Goal: Information Seeking & Learning: Compare options

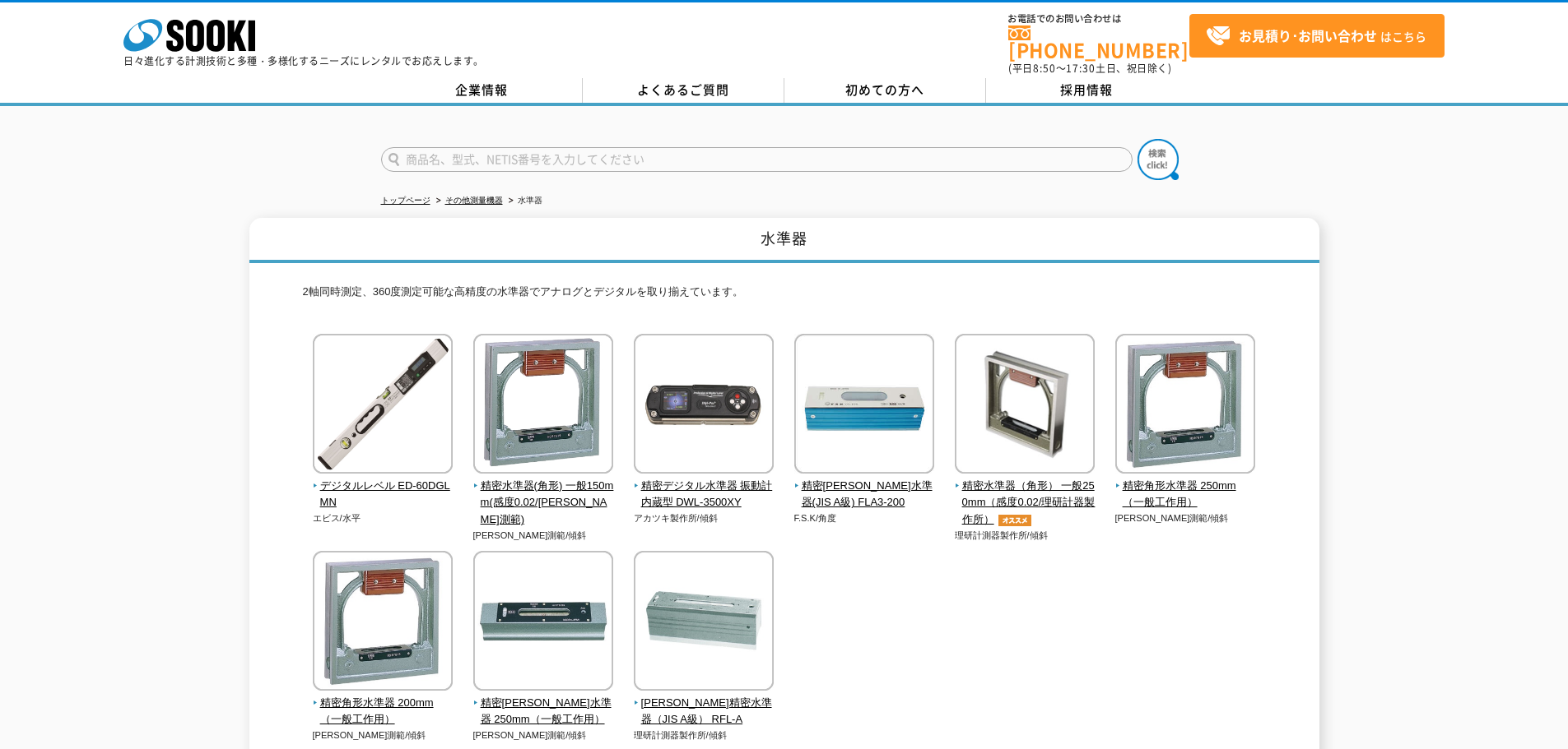
scroll to position [164, 0]
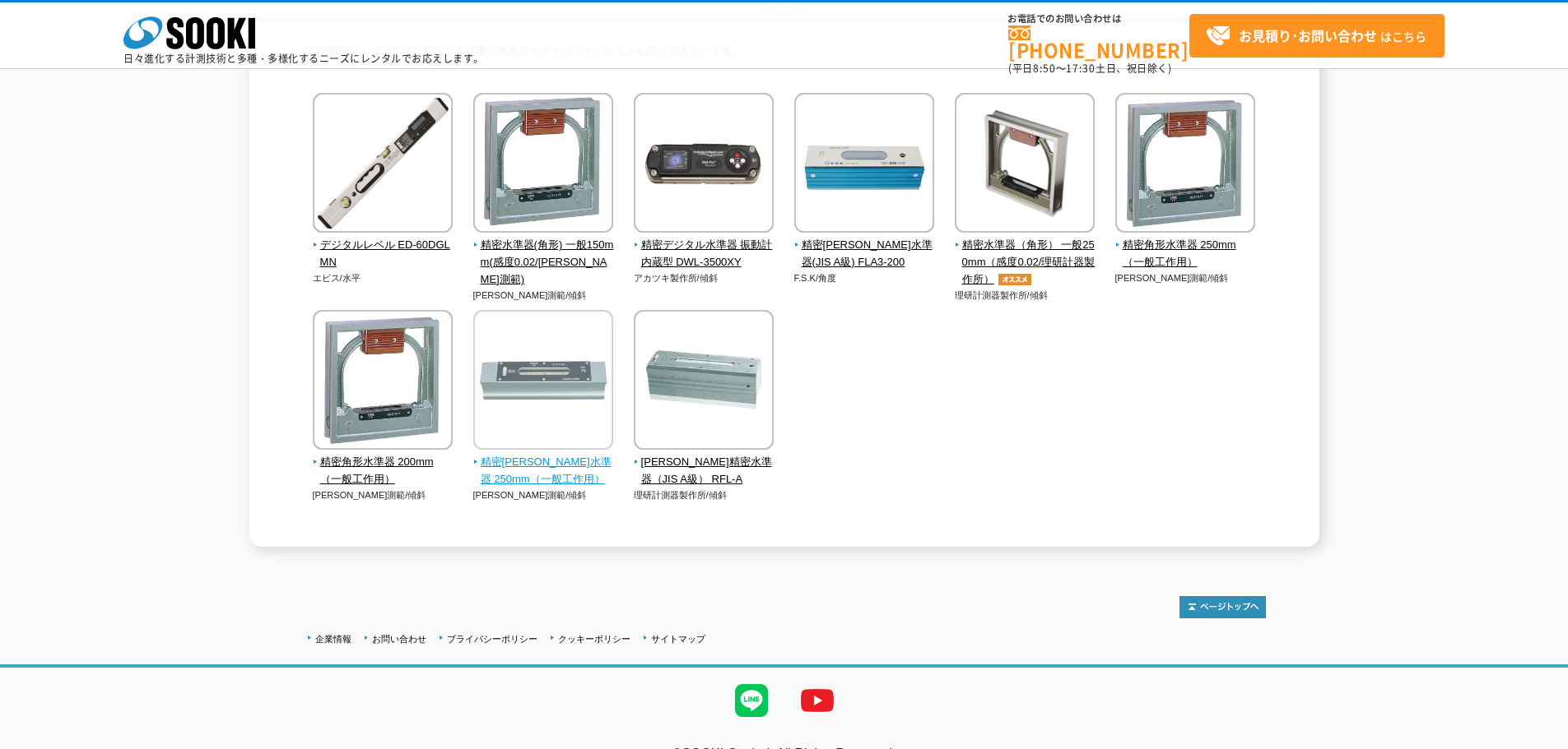
click at [568, 442] on img at bounding box center [542, 381] width 140 height 143
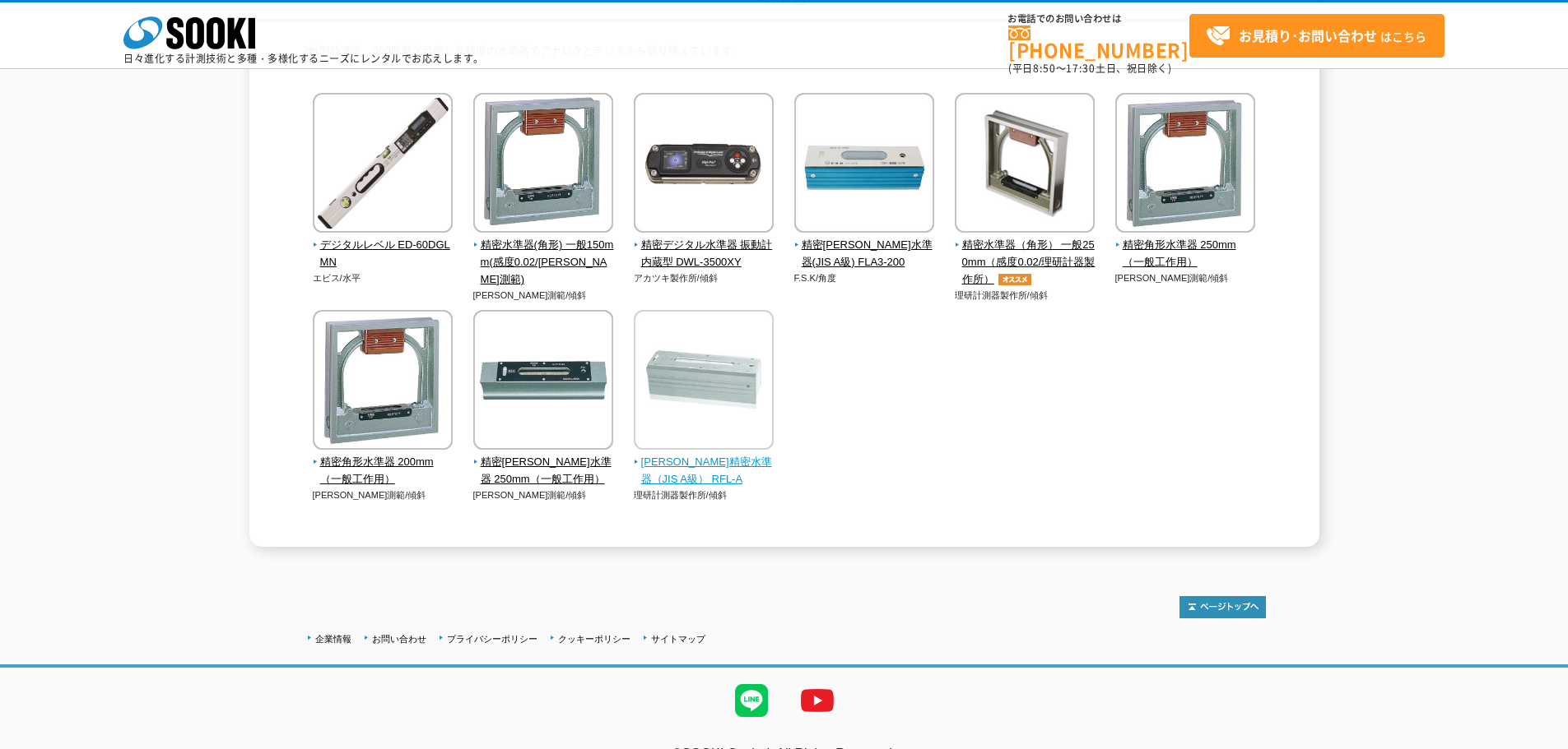
click at [694, 417] on img at bounding box center [703, 381] width 140 height 143
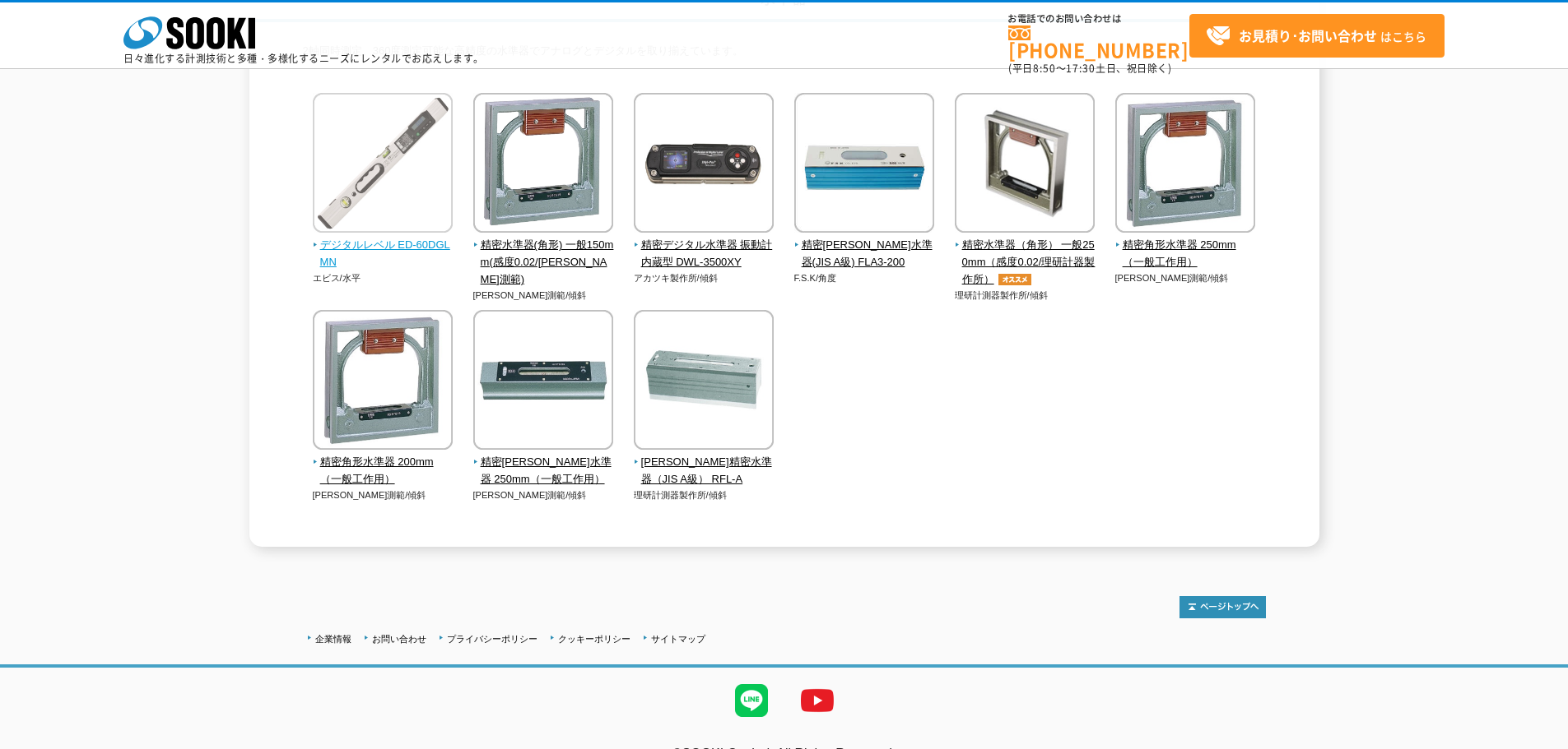
click at [375, 241] on span "デジタルレベル ED-60DGLMN" at bounding box center [383, 253] width 141 height 35
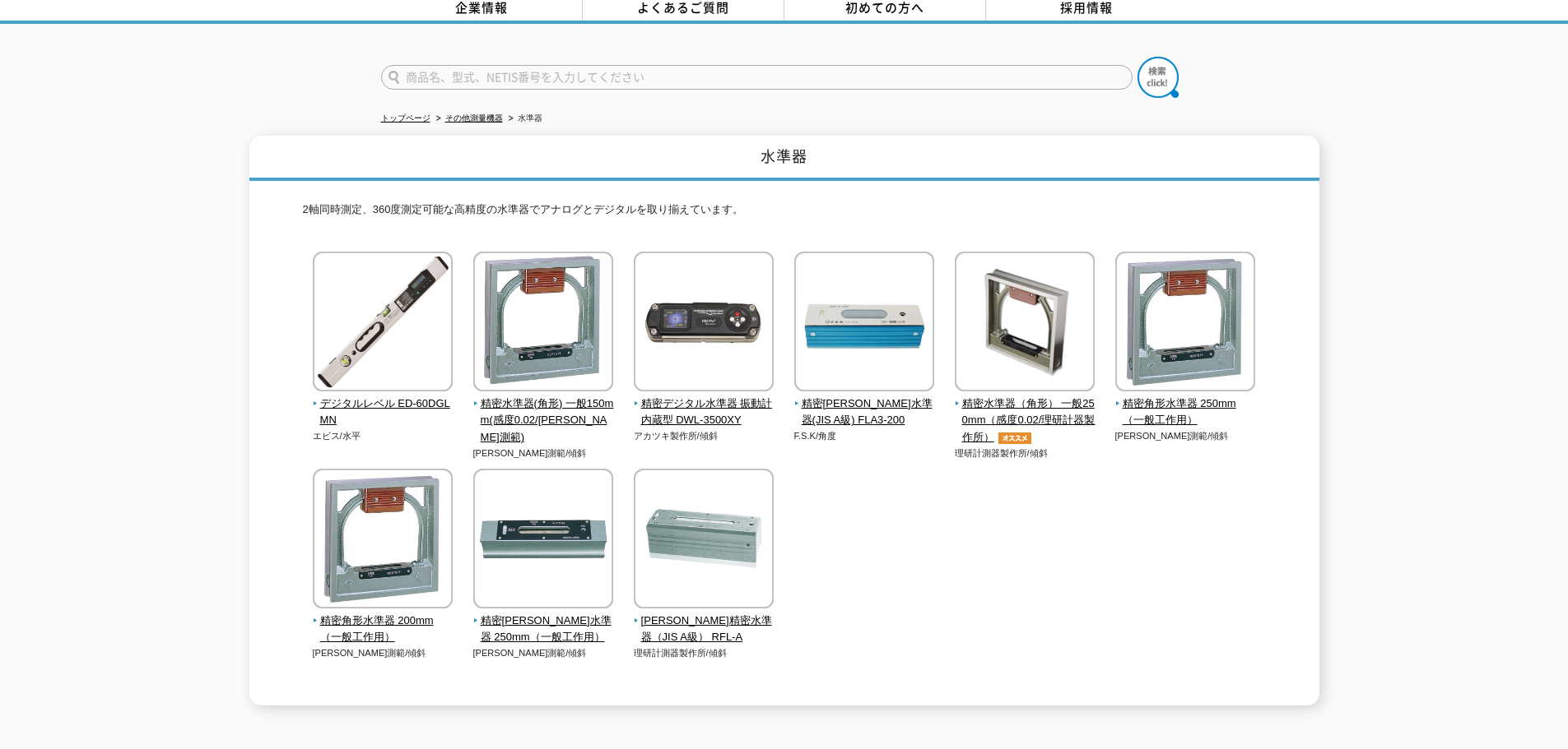
drag, startPoint x: 822, startPoint y: 543, endPoint x: 816, endPoint y: 571, distance: 28.6
click at [816, 571] on div "デジタルレベル ED-60DGLMN エビス/水平" at bounding box center [784, 472] width 963 height 441
click at [721, 539] on img at bounding box center [703, 540] width 140 height 143
click at [720, 539] on img at bounding box center [703, 540] width 140 height 143
click at [847, 403] on span "精密平形水準器(JIS A級) FLA3-200" at bounding box center [864, 413] width 141 height 35
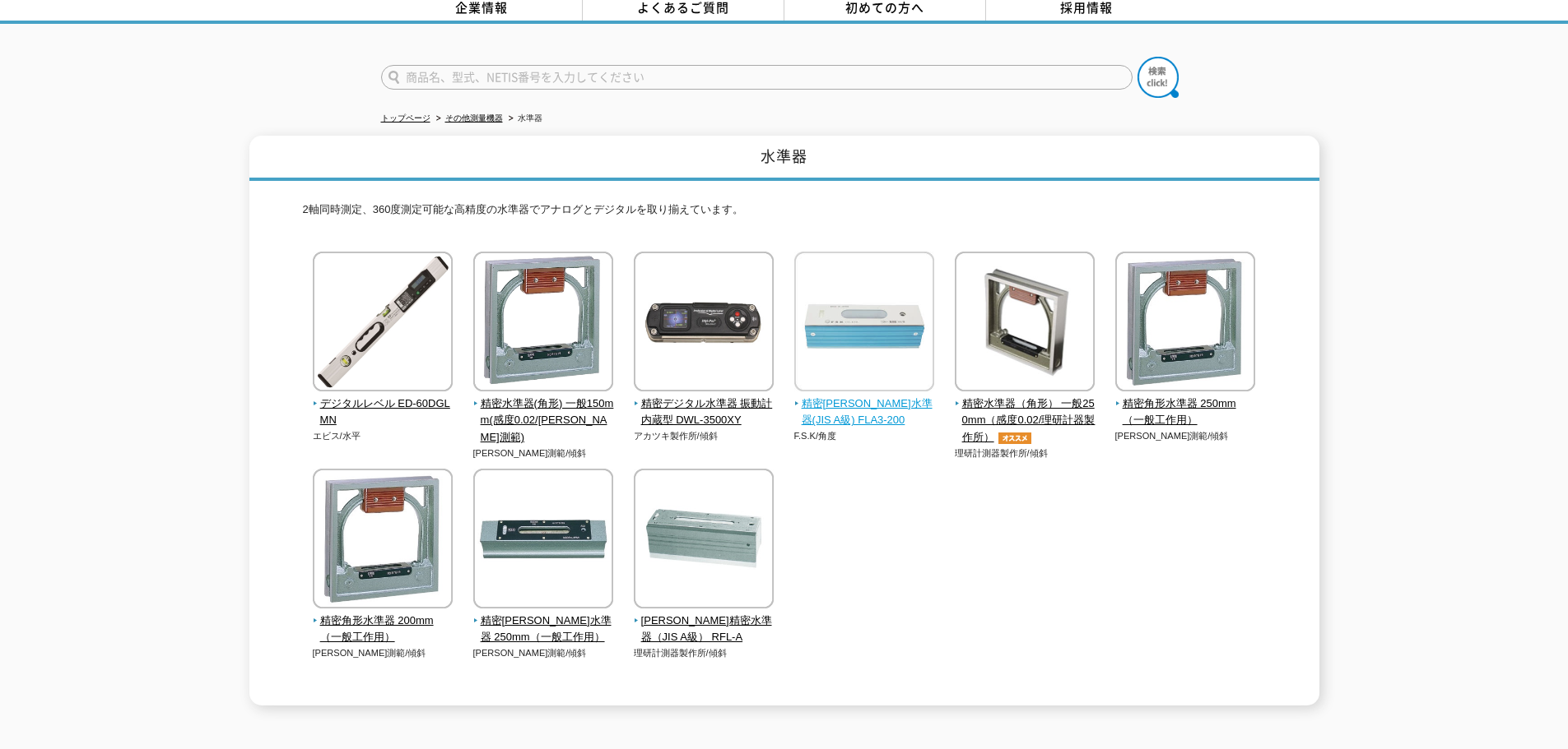
click at [852, 339] on img at bounding box center [863, 323] width 140 height 143
click at [845, 405] on span "精密平形水準器(JIS A級) FLA3-200" at bounding box center [864, 413] width 141 height 35
click at [839, 396] on span "精密平形水準器(JIS A級) FLA3-200" at bounding box center [864, 413] width 141 height 35
click at [836, 403] on span "精密平形水準器(JIS A級) FLA3-200" at bounding box center [864, 413] width 141 height 35
click at [846, 400] on span "精密平形水準器(JIS A級) FLA3-200" at bounding box center [864, 413] width 141 height 35
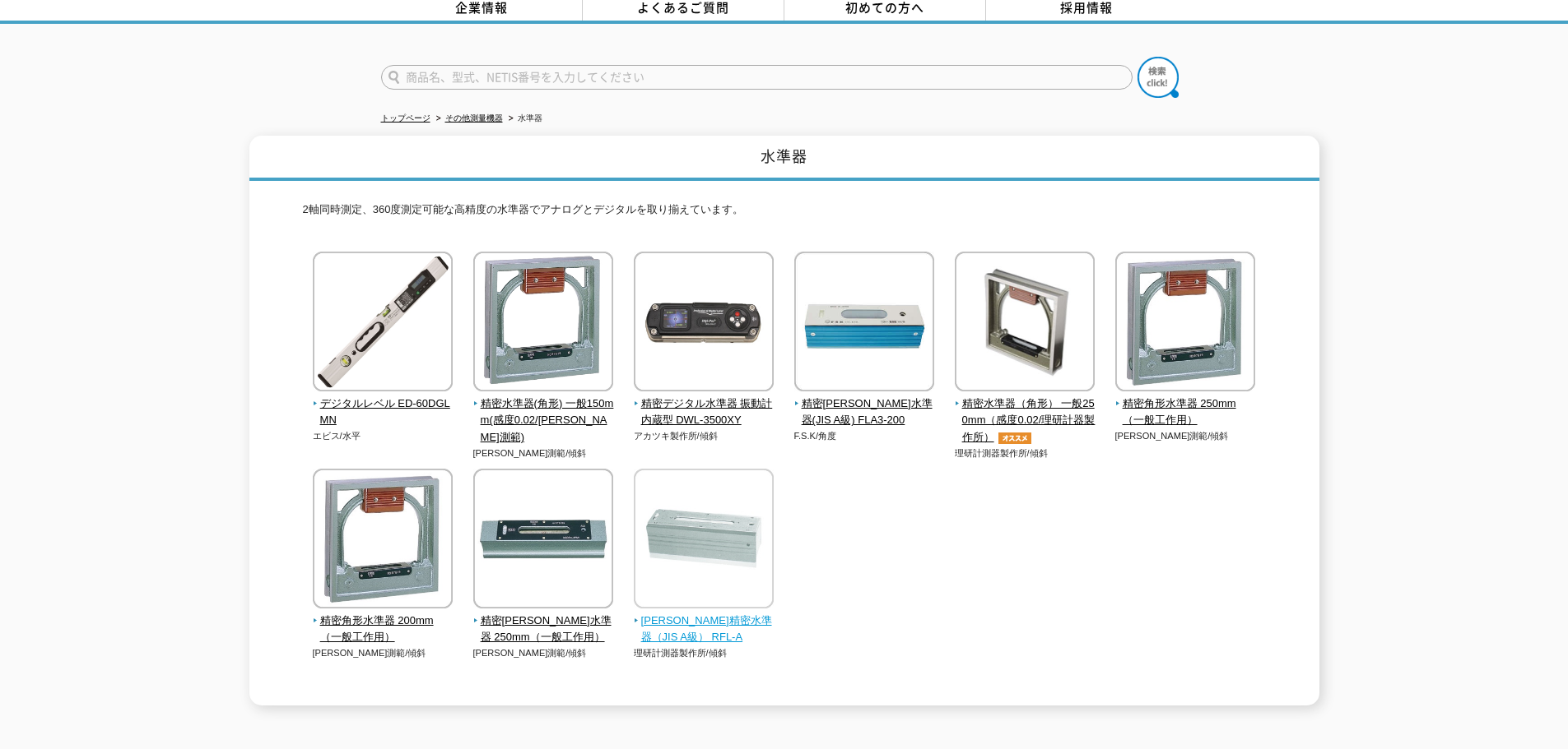
click at [679, 612] on span "平形精密水準器（JIS A級） RFL-A" at bounding box center [704, 629] width 141 height 35
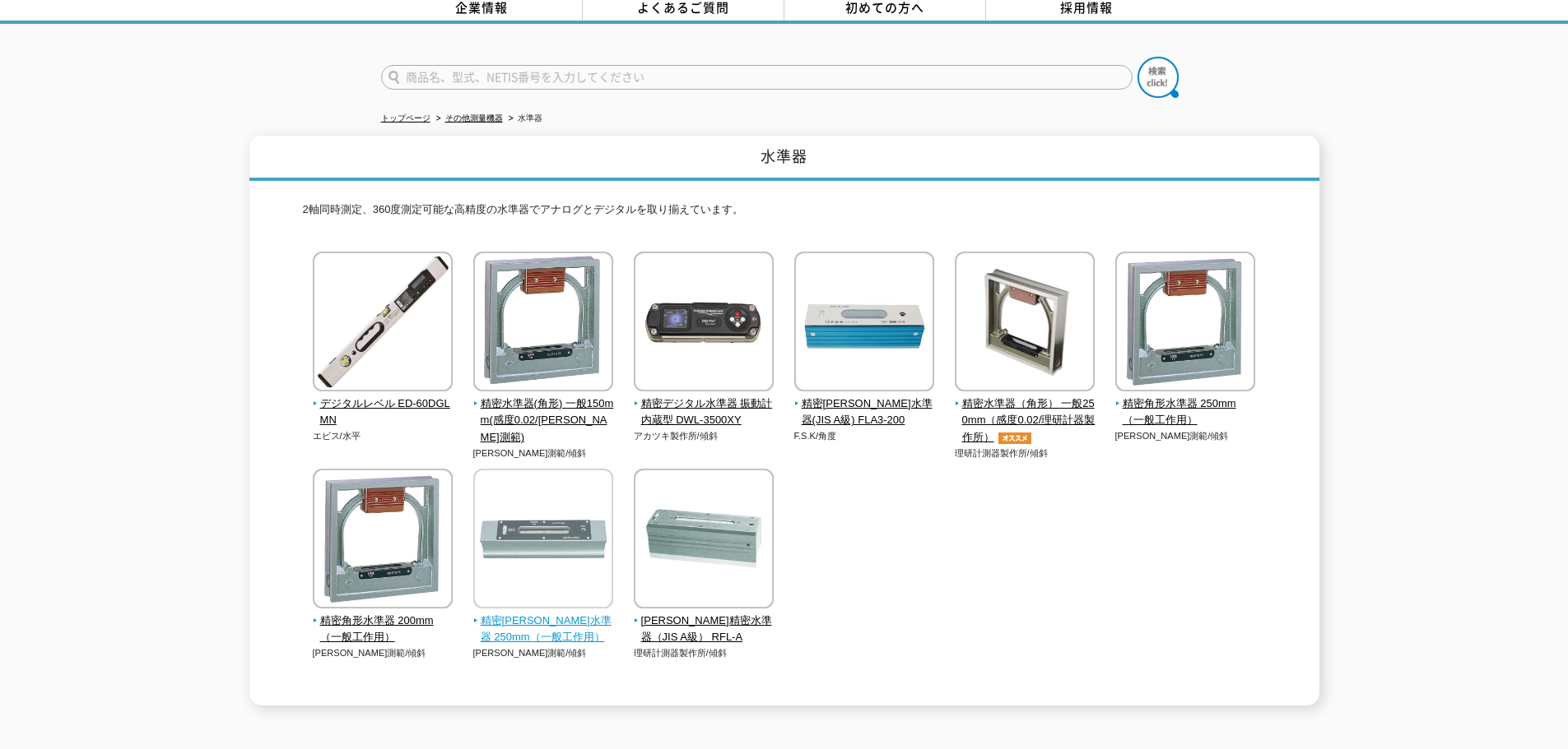
click at [550, 549] on img at bounding box center [542, 540] width 140 height 143
click at [525, 540] on img at bounding box center [542, 540] width 140 height 143
click at [1041, 589] on div "デジタルレベル ED-60DGLMN エビス/水平" at bounding box center [784, 472] width 963 height 441
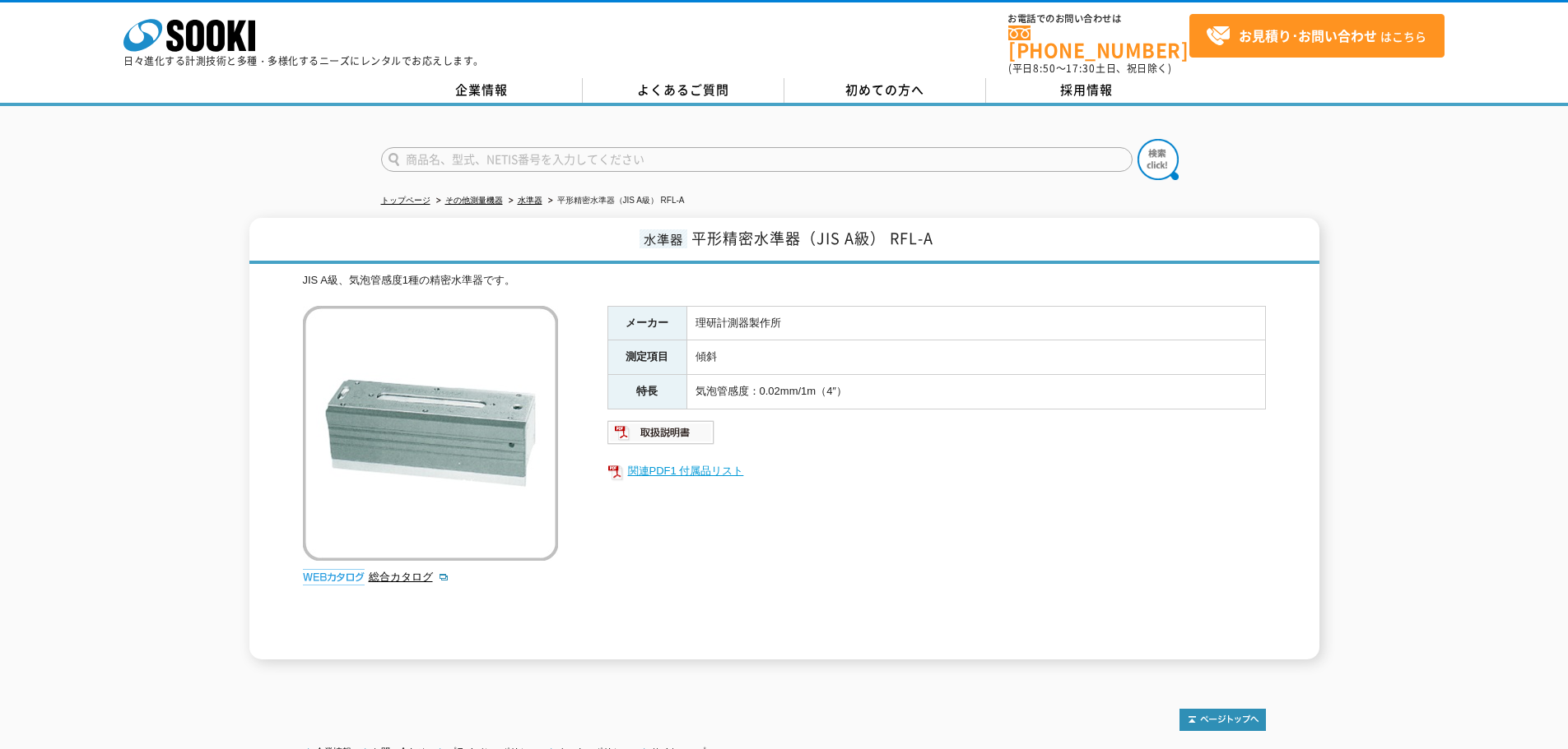
click at [660, 461] on link "関連PDF1 付属品リスト" at bounding box center [936, 472] width 658 height 22
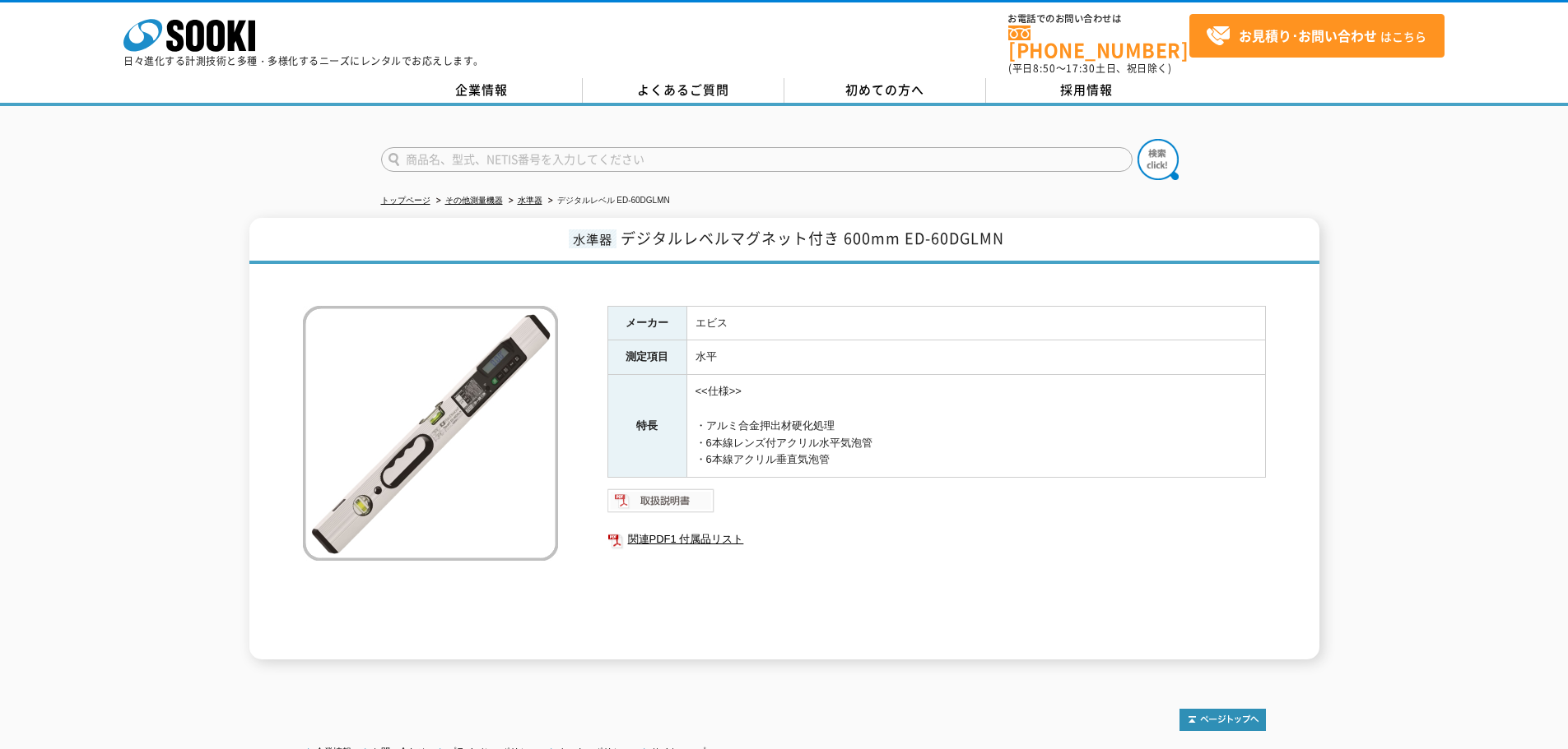
click at [680, 495] on img at bounding box center [661, 501] width 108 height 27
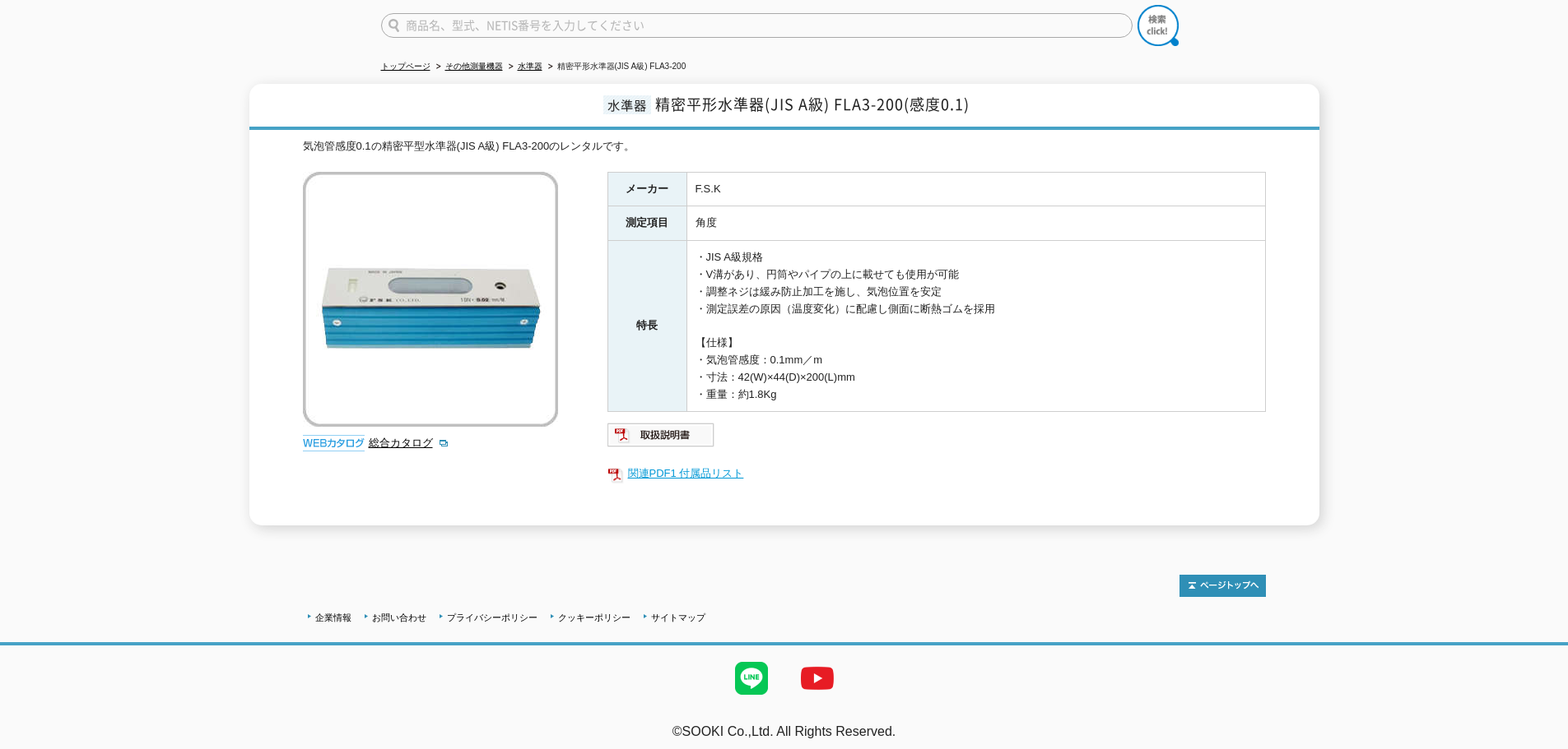
scroll to position [51, 0]
